Goal: Obtain resource: Download file/media

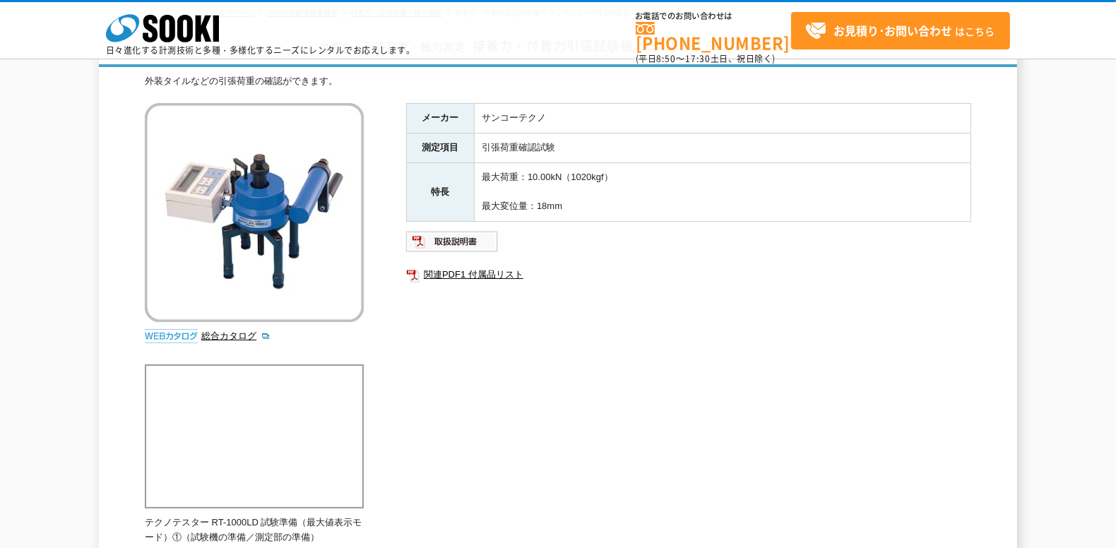
scroll to position [141, 0]
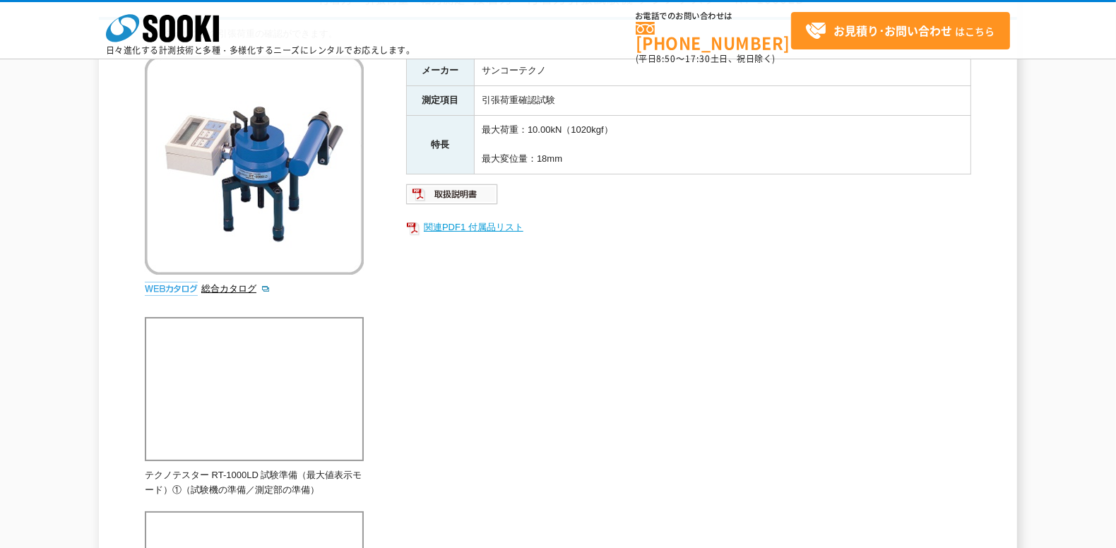
click at [443, 228] on link "関連PDF1 付属品リスト" at bounding box center [688, 227] width 565 height 18
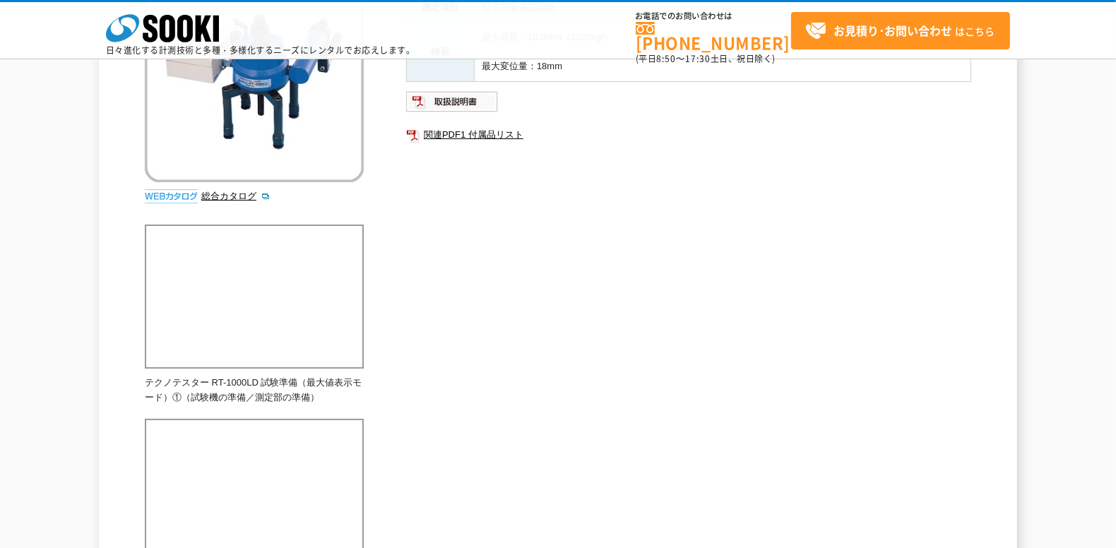
scroll to position [0, 0]
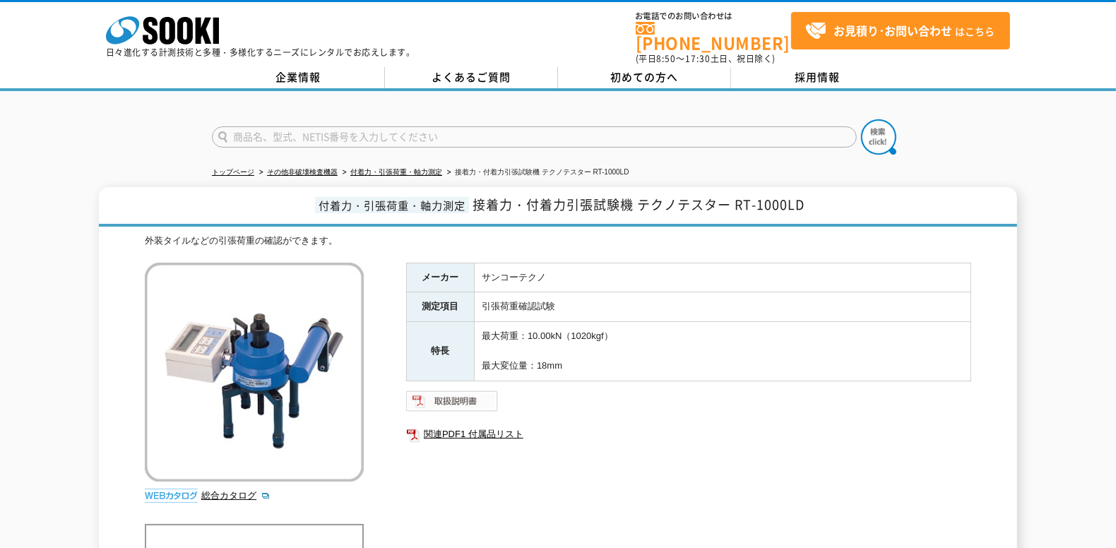
click at [475, 391] on img at bounding box center [452, 401] width 92 height 23
click at [475, 425] on link "関連PDF1 付属品リスト" at bounding box center [688, 434] width 565 height 18
